Goal: Check status

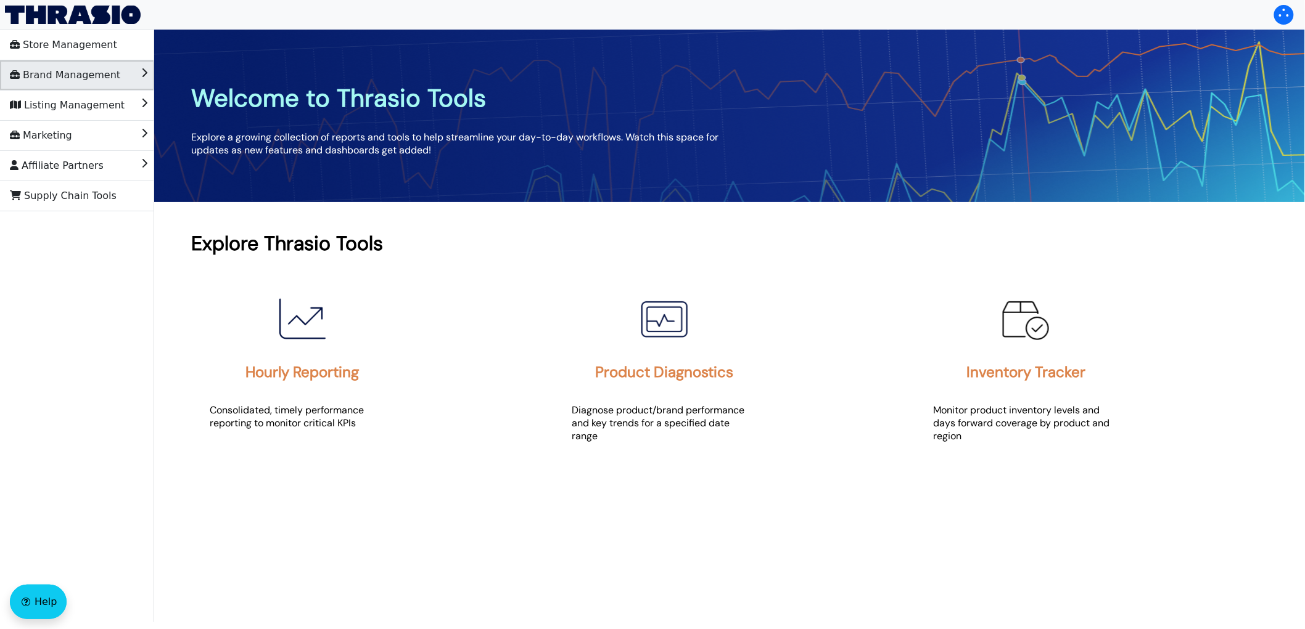
click at [65, 76] on span "Brand Management" at bounding box center [65, 75] width 110 height 20
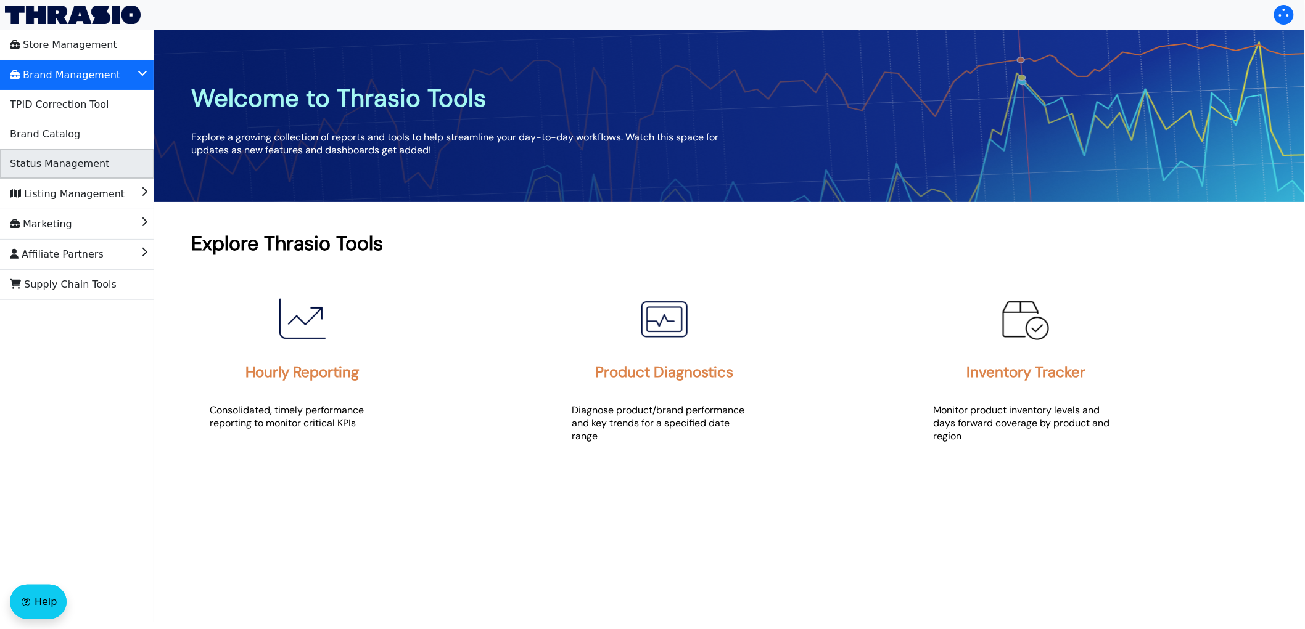
click at [59, 165] on span "Status Management" at bounding box center [59, 164] width 99 height 20
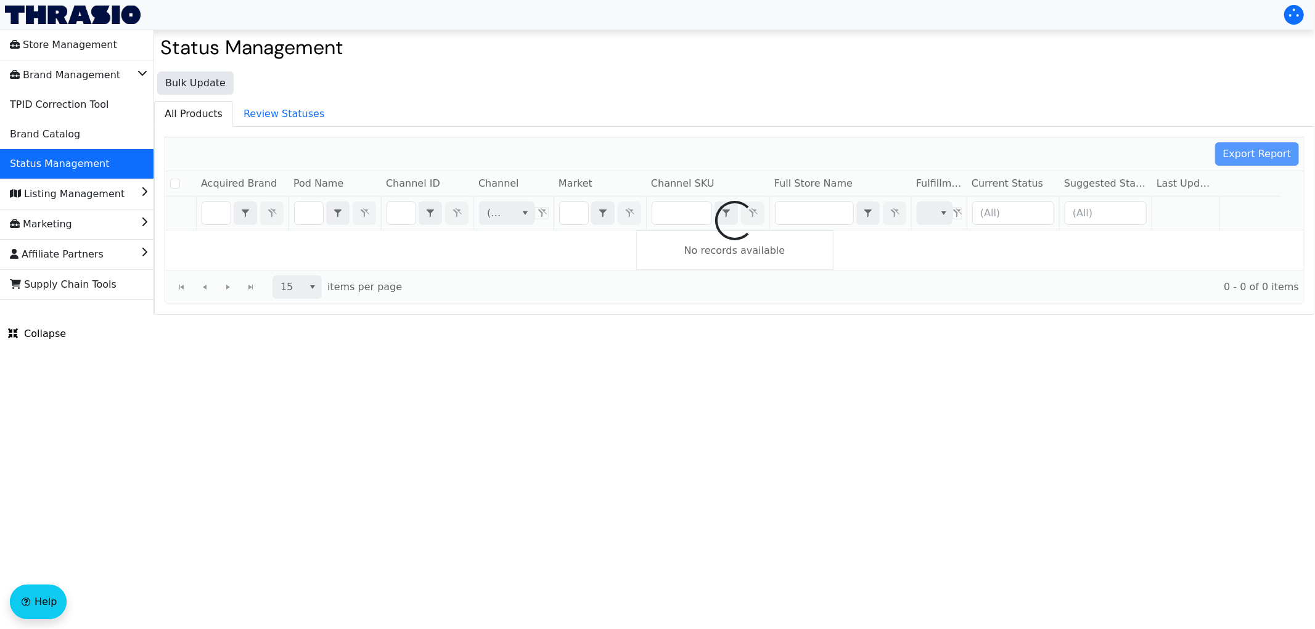
checkbox input "false"
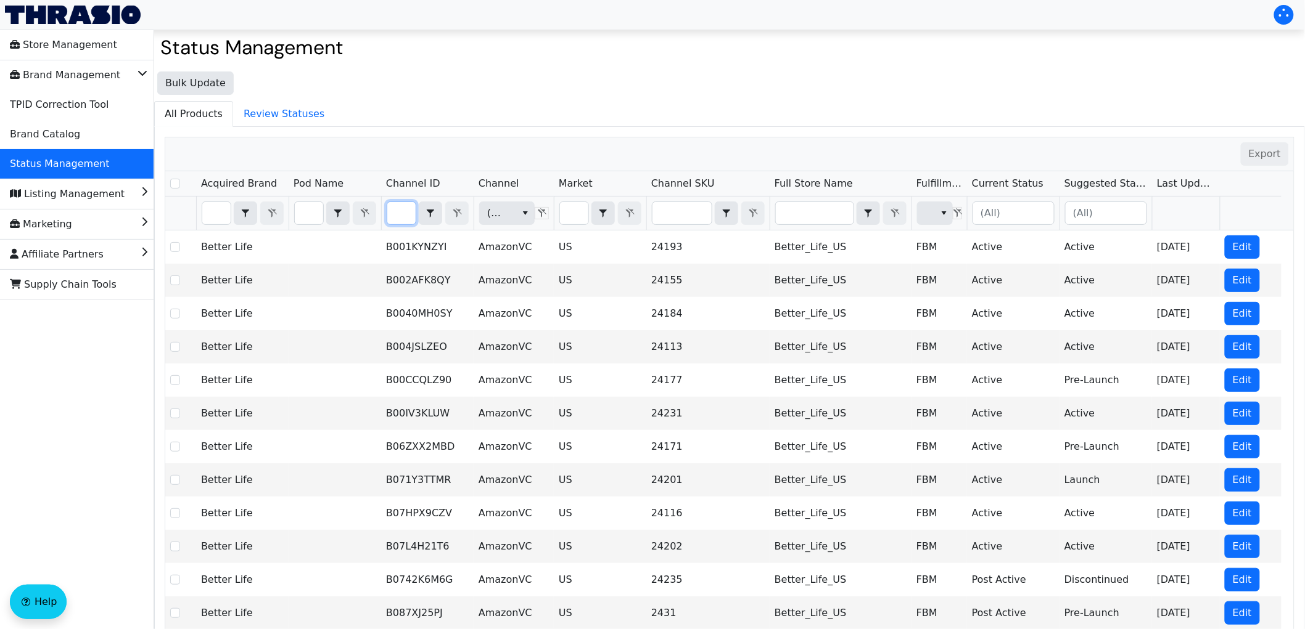
click at [401, 218] on input "Filter" at bounding box center [401, 213] width 28 height 22
type input "B0FJMPHMBN"
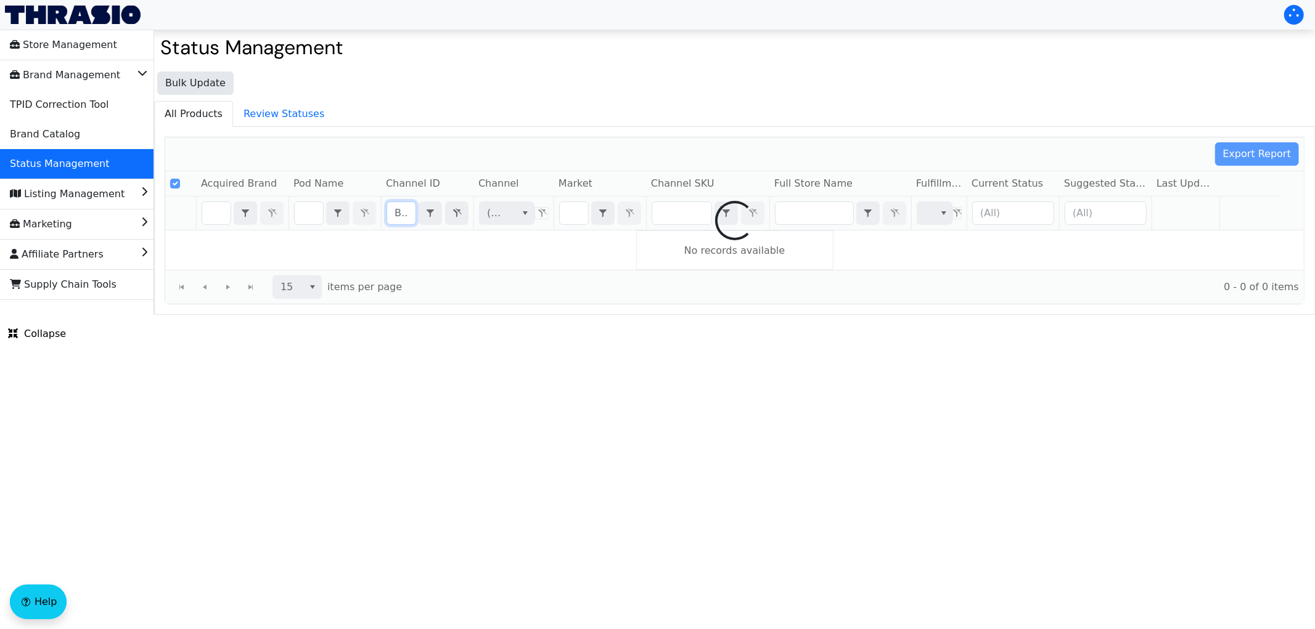
scroll to position [0, 48]
checkbox input "false"
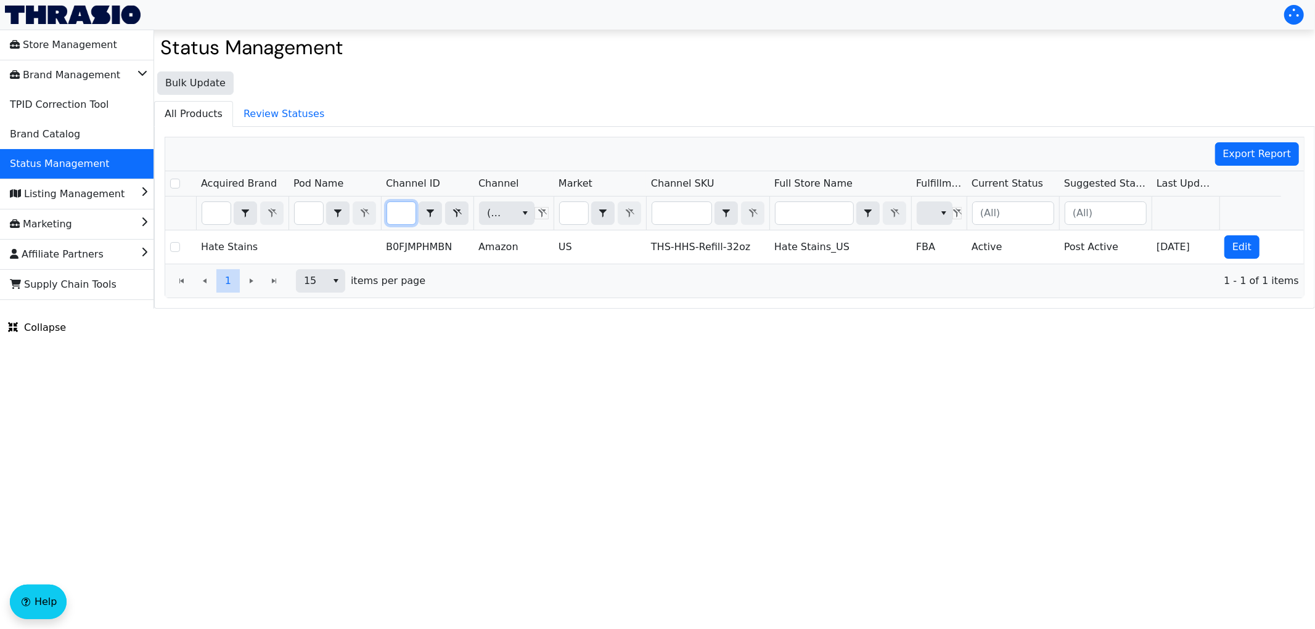
type input "B0FJMPHMBN"
drag, startPoint x: 973, startPoint y: 186, endPoint x: 1034, endPoint y: 187, distance: 61.0
click at [1034, 187] on span "Current Status" at bounding box center [1013, 183] width 92 height 25
click at [1218, 309] on html "Store Management Brand Management TPID Correction Tool Brand Catalog Status Man…" at bounding box center [657, 154] width 1315 height 309
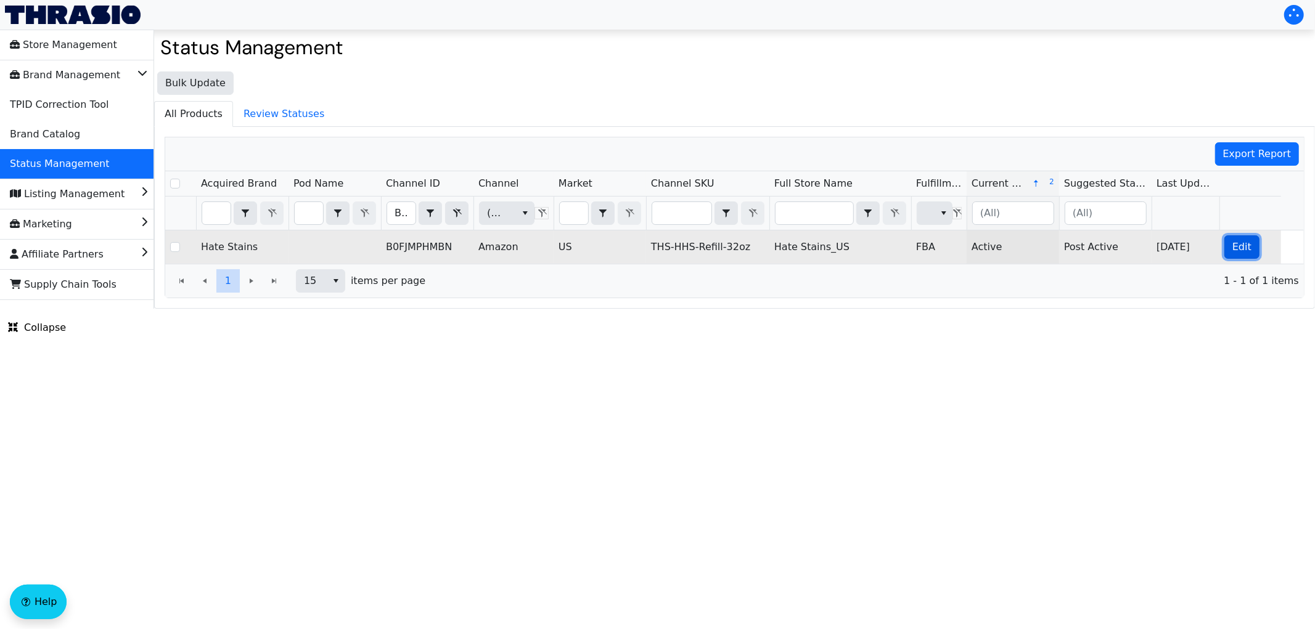
click at [1237, 251] on span "Edit" at bounding box center [1241, 247] width 19 height 15
checkbox input "true"
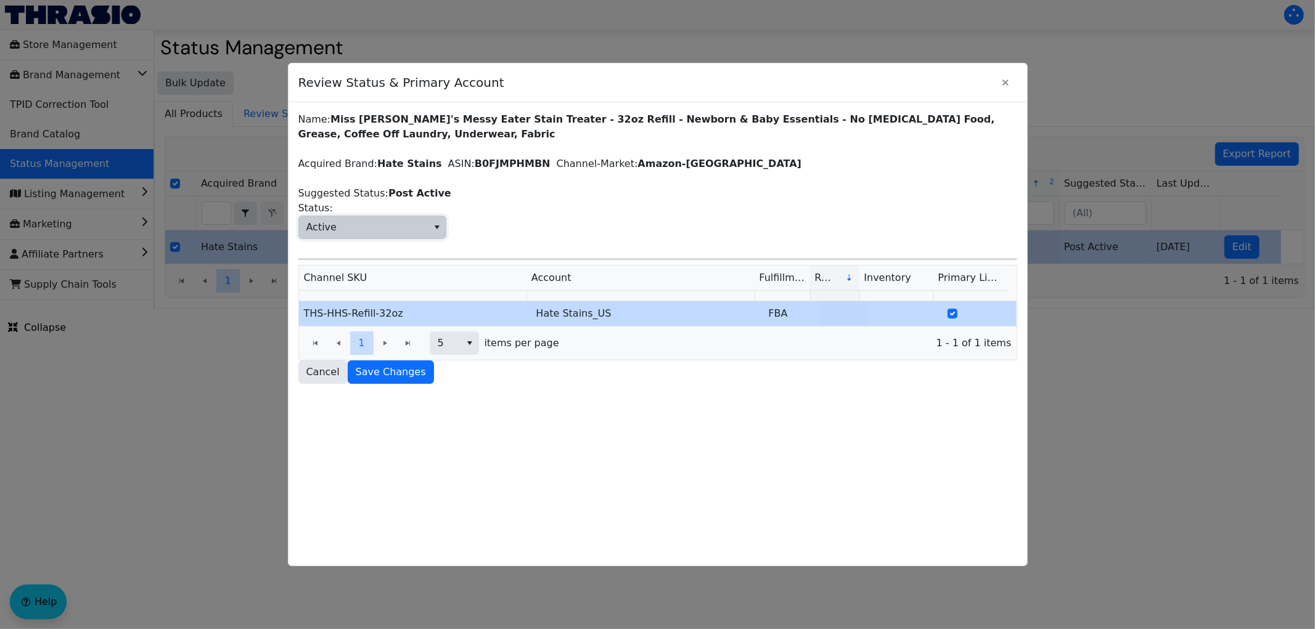
click at [364, 226] on span "Active" at bounding box center [363, 227] width 129 height 22
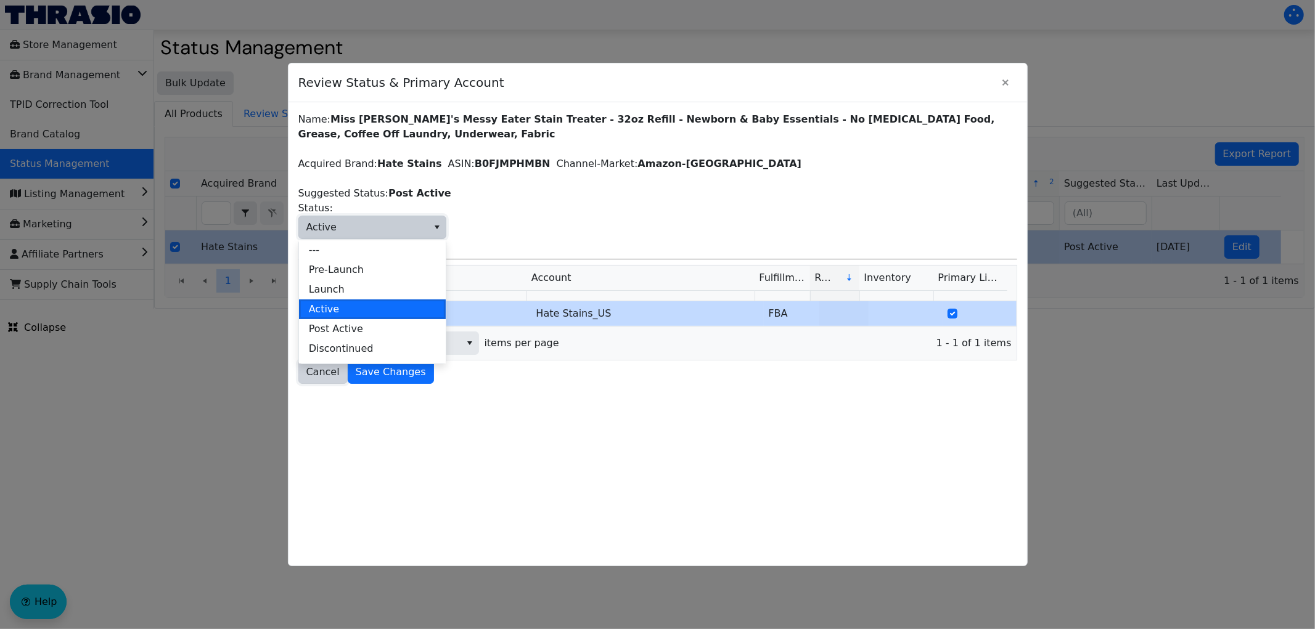
click at [317, 379] on span "Cancel" at bounding box center [322, 372] width 33 height 15
